Goal: Task Accomplishment & Management: Manage account settings

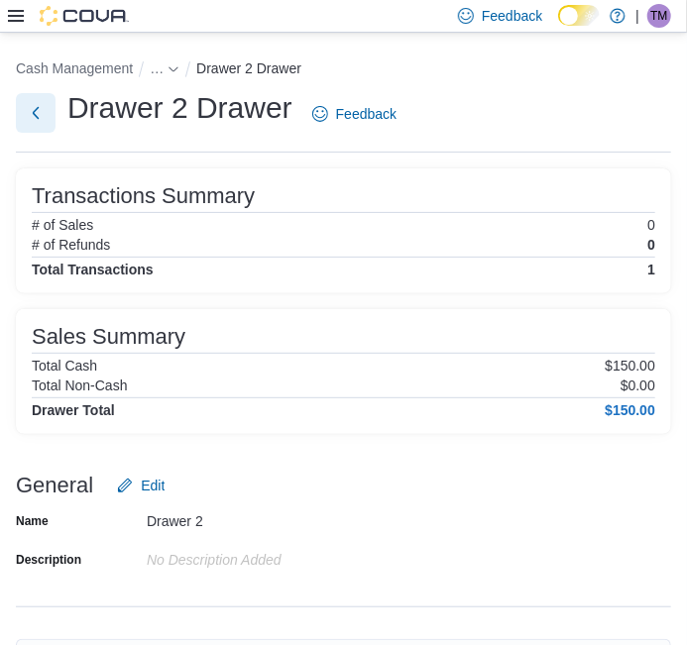
click at [37, 126] on button "Next" at bounding box center [36, 113] width 40 height 40
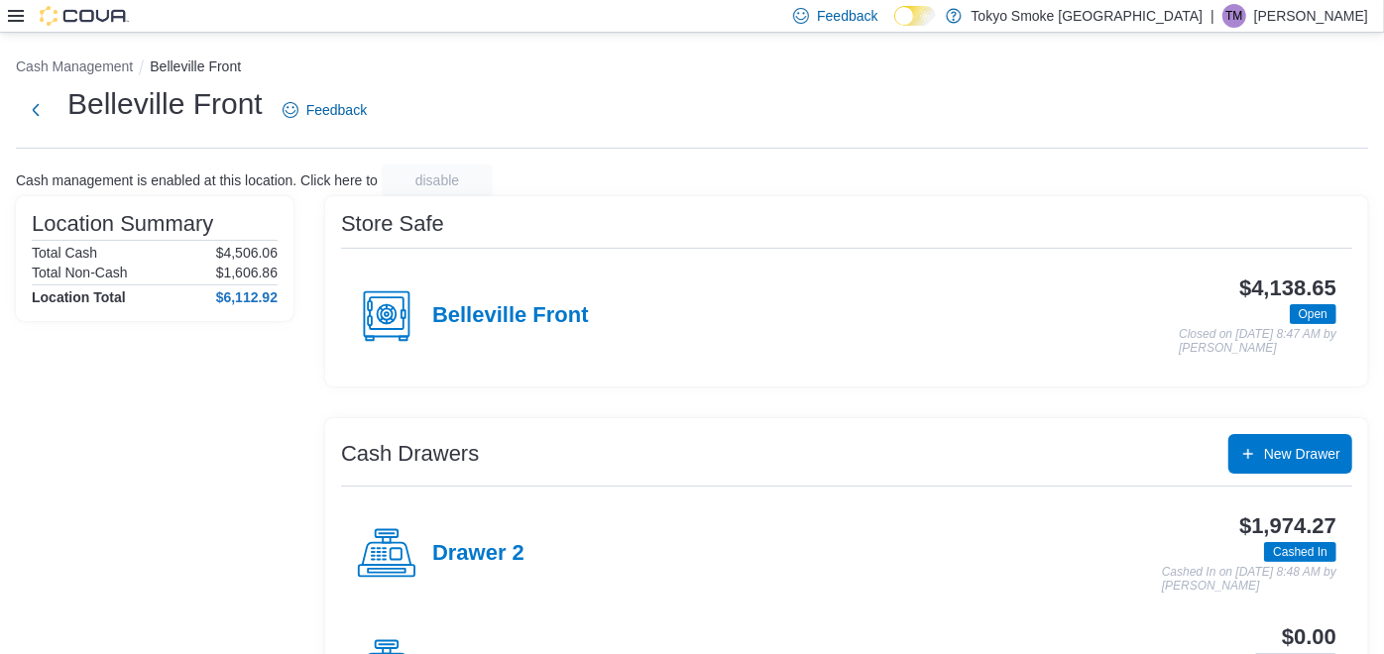
click at [1327, 13] on p "Tim Malaguti" at bounding box center [1311, 16] width 114 height 24
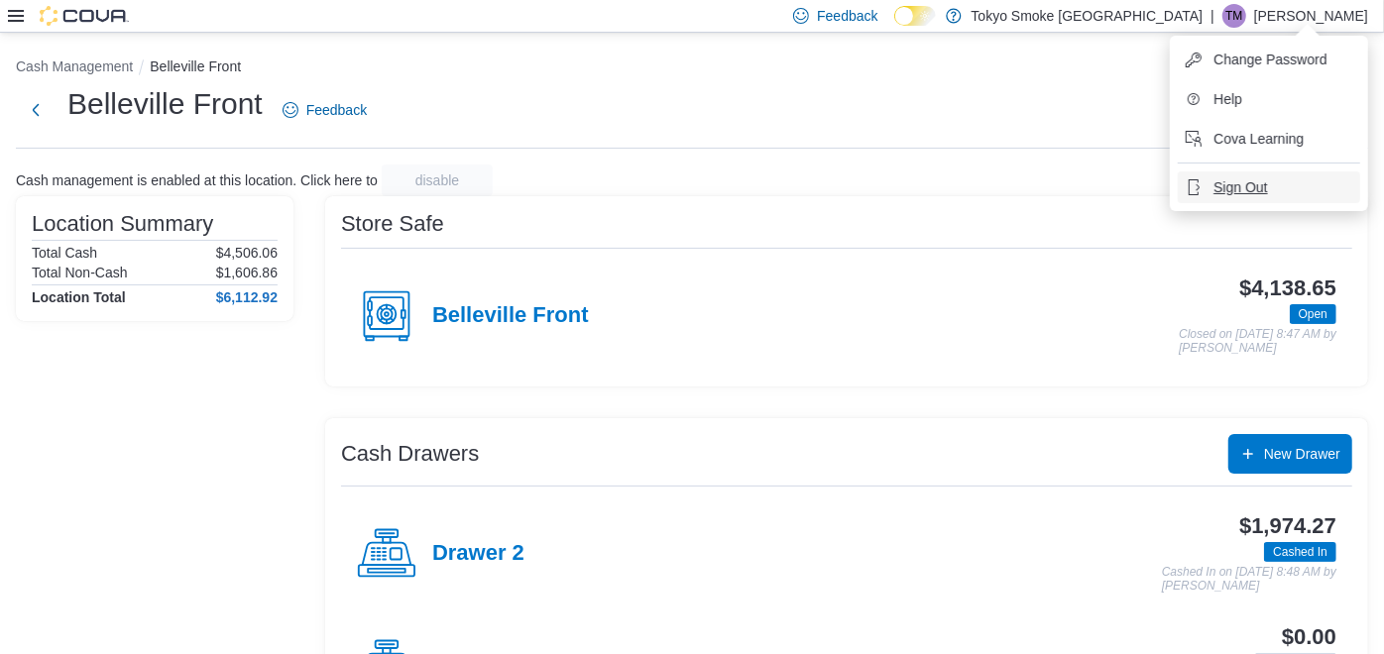
click at [1243, 197] on button "Sign Out" at bounding box center [1269, 187] width 182 height 32
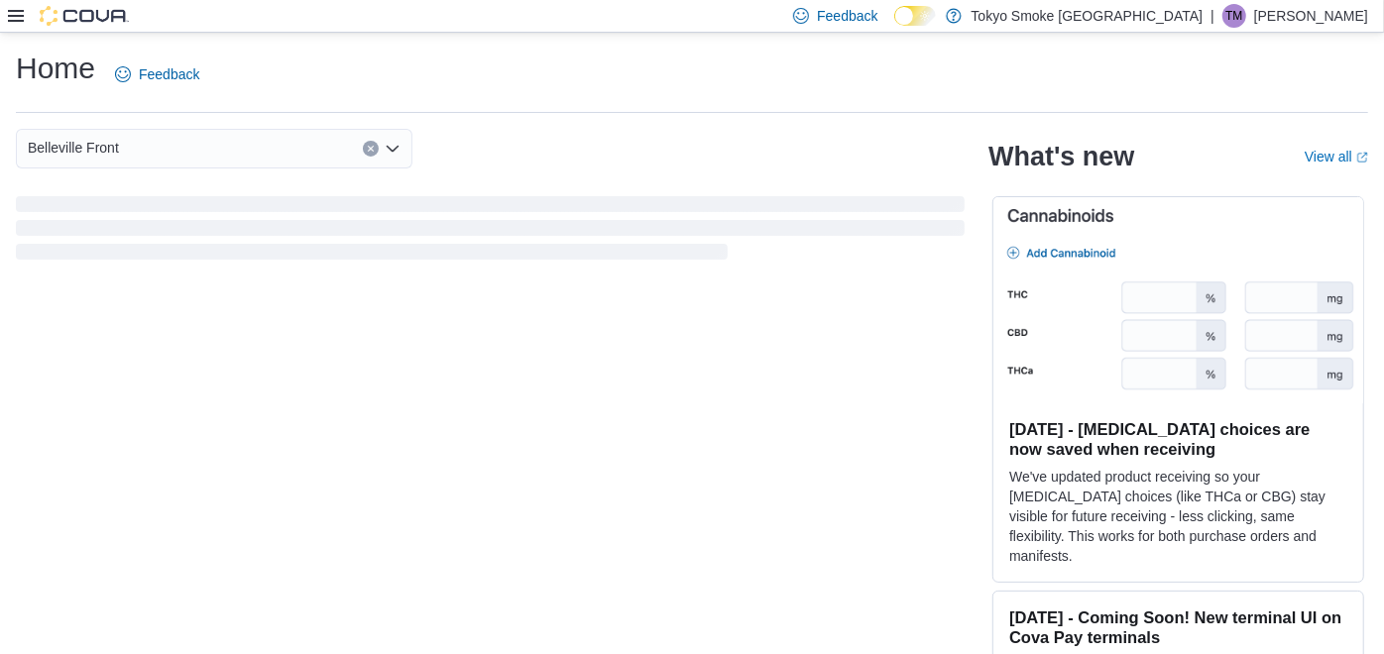
click at [1323, 4] on p "[PERSON_NAME]" at bounding box center [1311, 16] width 114 height 24
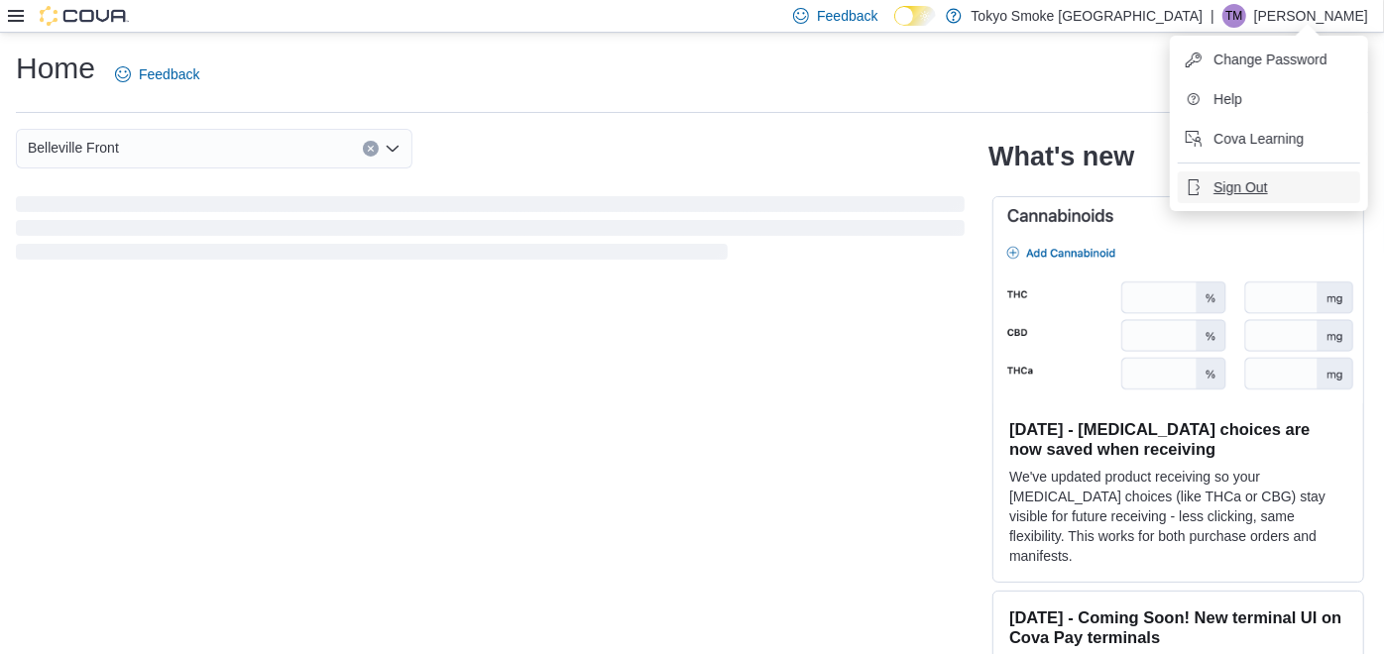
click at [1270, 196] on button "Sign Out" at bounding box center [1269, 187] width 182 height 32
